Goal: Navigation & Orientation: Find specific page/section

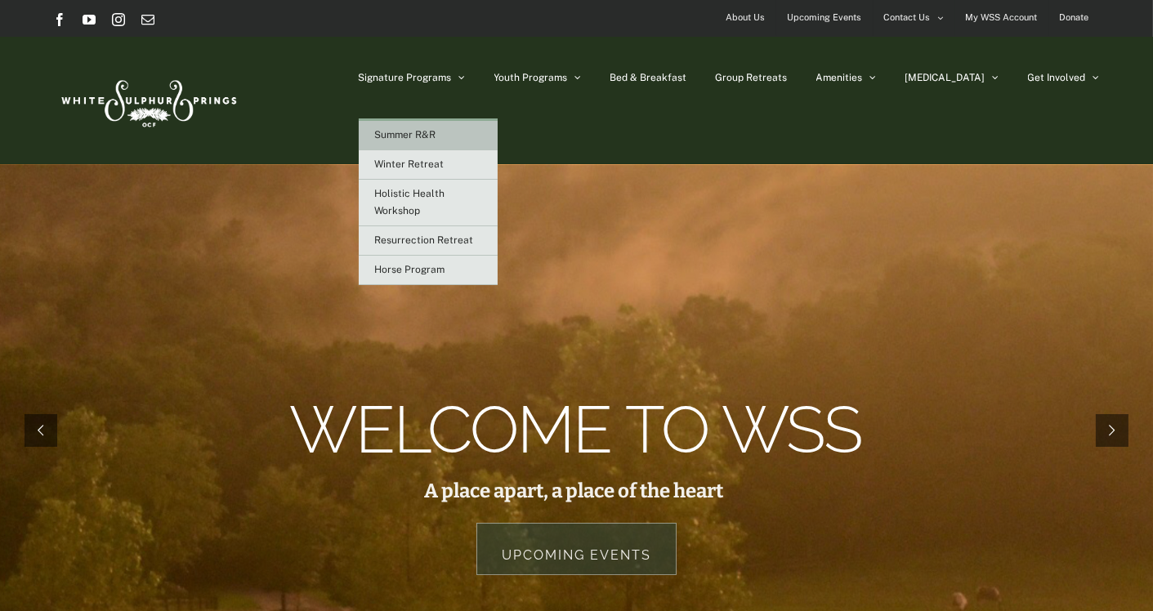
click at [436, 135] on span "Summer R&R" at bounding box center [405, 134] width 61 height 11
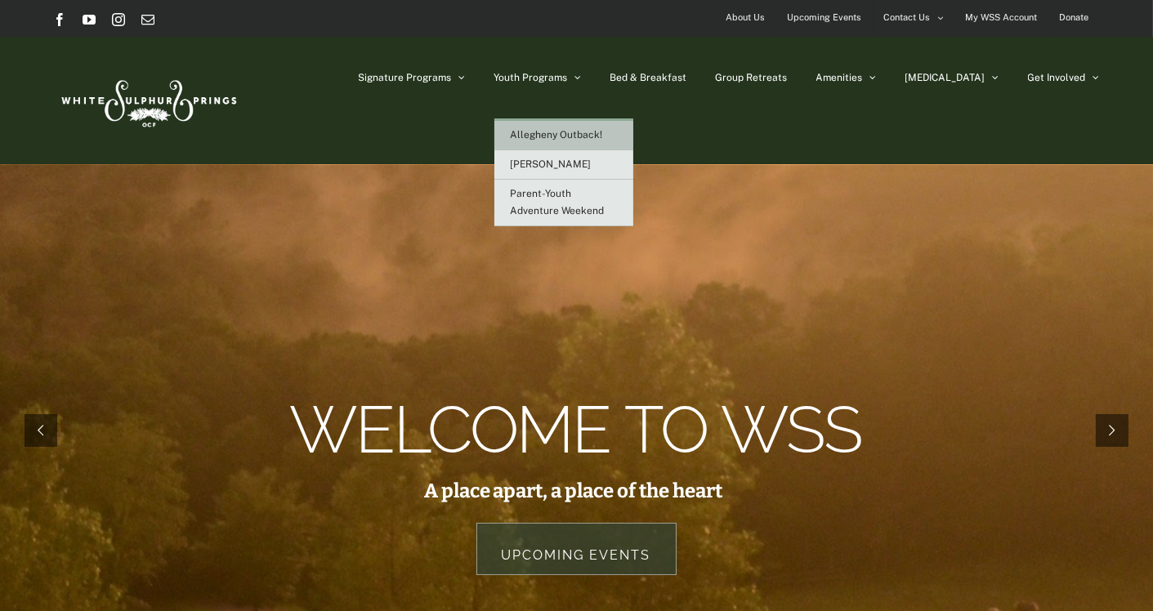
click at [603, 135] on span "Allegheny Outback!" at bounding box center [557, 134] width 92 height 11
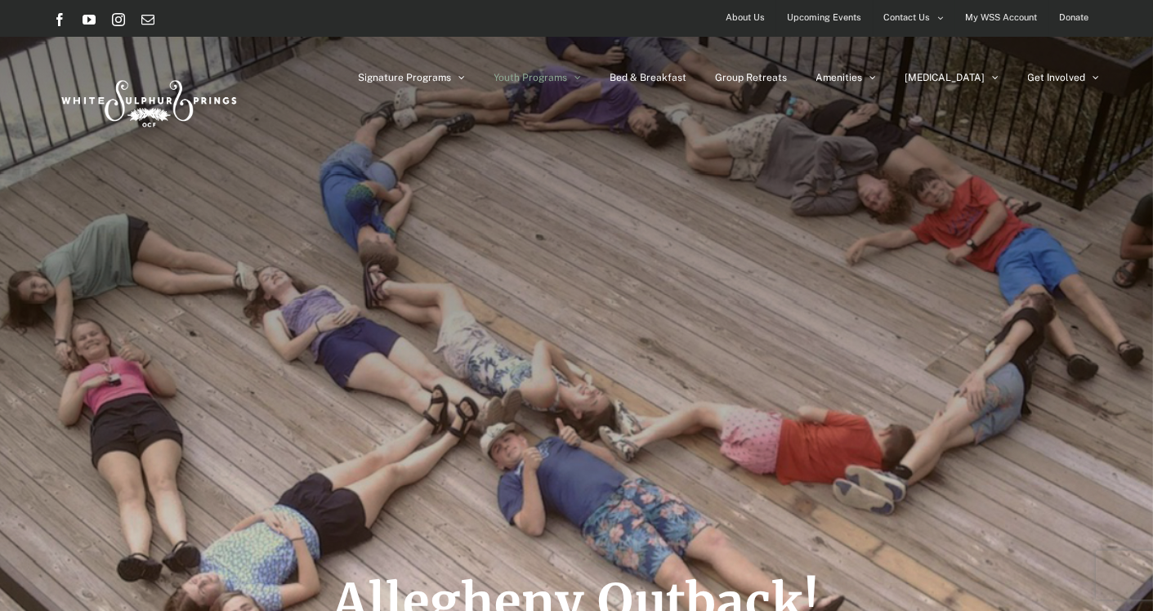
click at [997, 427] on div "Allegheny Outback!" at bounding box center [576, 384] width 1046 height 769
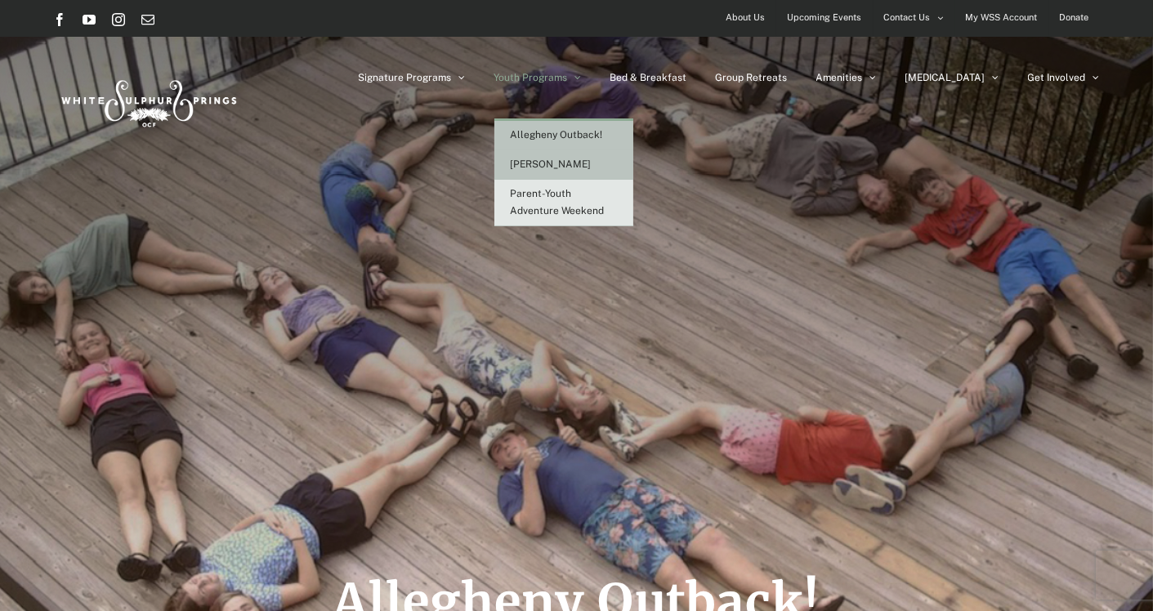
click at [592, 163] on span "[PERSON_NAME]" at bounding box center [551, 163] width 81 height 11
